Goal: Find specific page/section

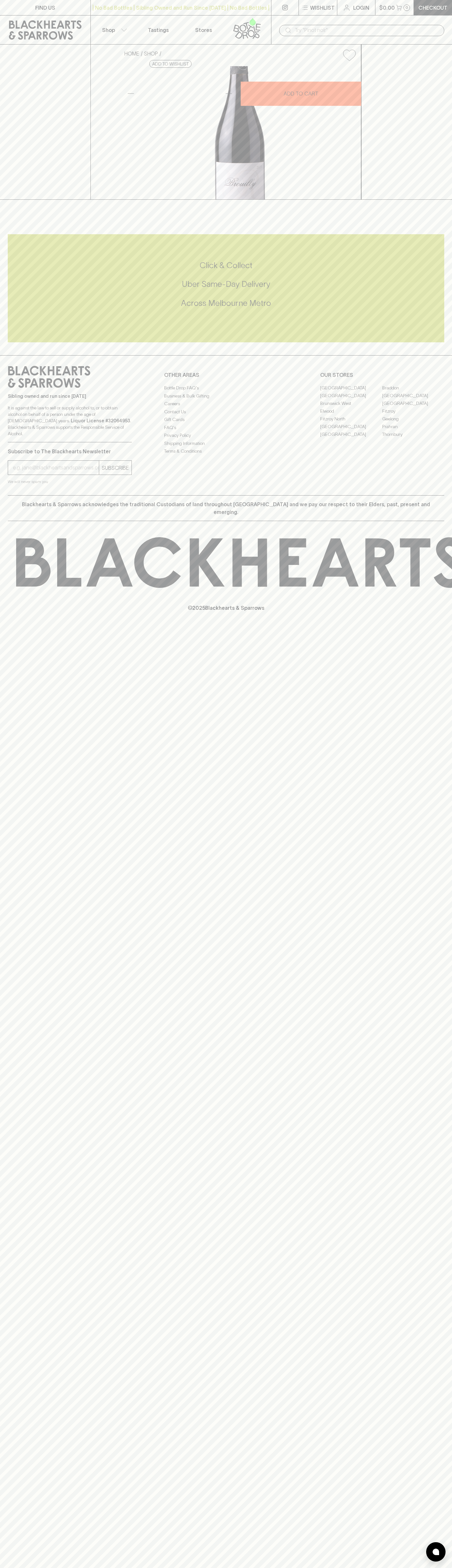
click at [431, 124] on div "HOME SHOP [PERSON_NAME] Brouilly Gamay 2023 $57.00 Add to wishlist 10% discount…" at bounding box center [226, 122] width 452 height 155
click at [269, 1567] on html "FIND US | No Bad Bottles | Sibling Owned and Run Since [DATE] | No Bad Bottles …" at bounding box center [226, 784] width 452 height 1568
click at [9, 309] on h5 "Across Melbourne Metro" at bounding box center [226, 303] width 436 height 10
